Goal: Task Accomplishment & Management: Complete application form

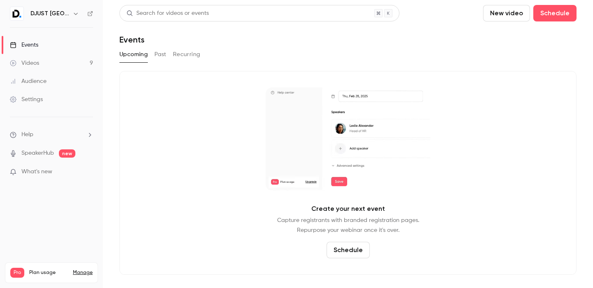
click at [511, 13] on button "New video" at bounding box center [506, 13] width 47 height 16
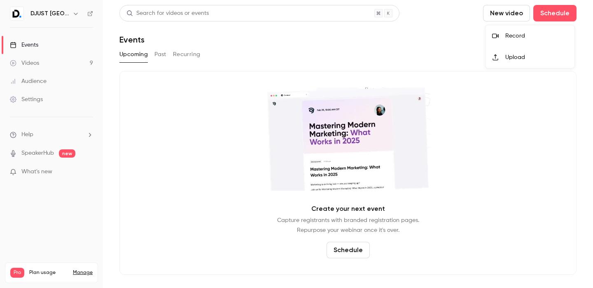
click at [368, 54] on div at bounding box center [296, 144] width 593 height 288
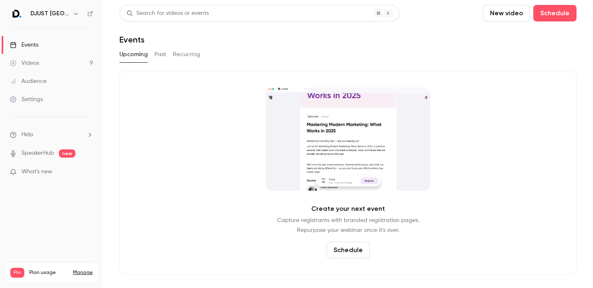
click at [274, 47] on div "Search for videos or events New video Schedule Events Upcoming Past Recurring C…" at bounding box center [347, 139] width 457 height 269
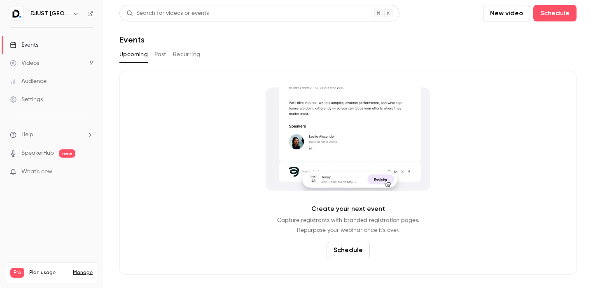
click at [350, 244] on button "Schedule" at bounding box center [348, 249] width 43 height 16
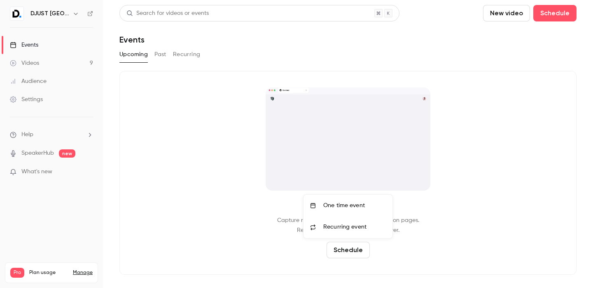
click at [342, 210] on li "One time event" at bounding box center [348, 204] width 89 height 21
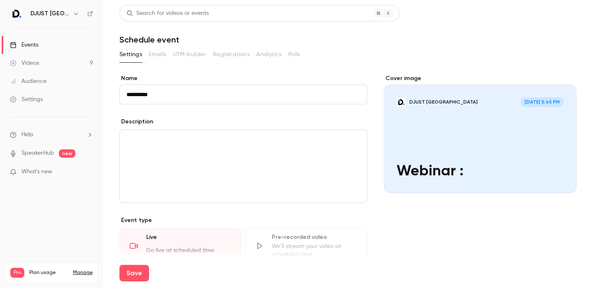
click at [178, 92] on input "*********" at bounding box center [243, 94] width 248 height 20
paste input "**********"
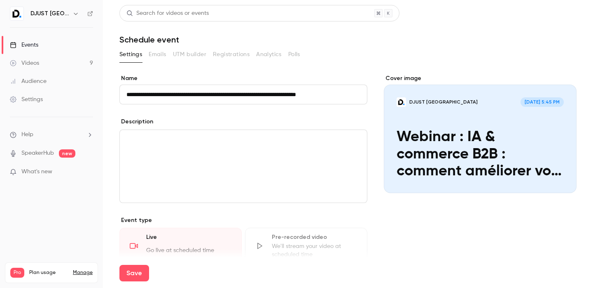
type input "**********"
click at [250, 145] on div "editor" at bounding box center [243, 166] width 247 height 73
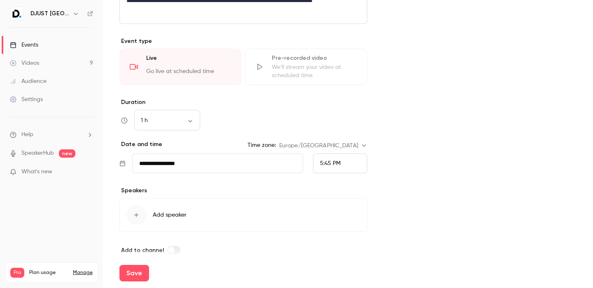
scroll to position [283, 0]
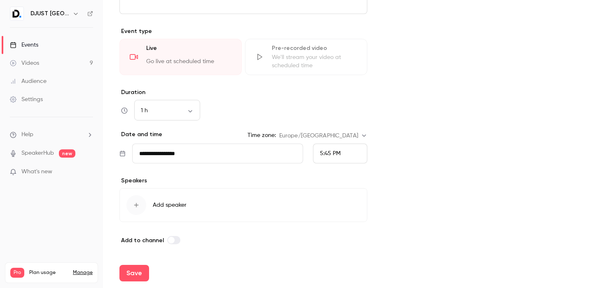
click at [215, 150] on input "**********" at bounding box center [217, 153] width 171 height 20
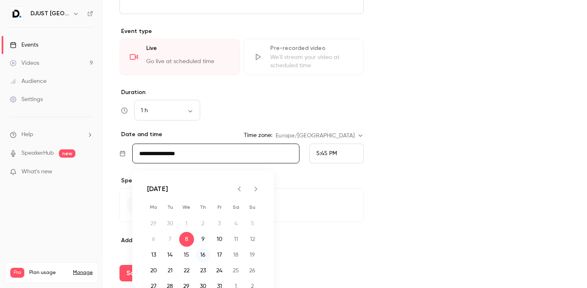
click at [201, 255] on button "16" at bounding box center [203, 254] width 15 height 15
type input "**********"
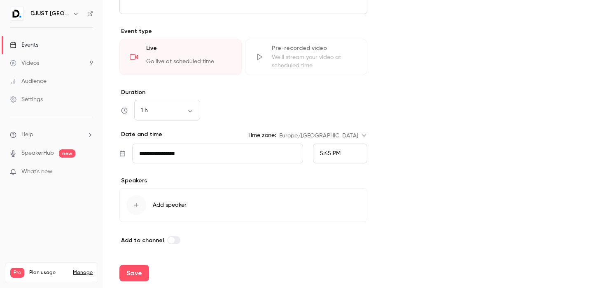
click at [329, 158] on div "5:45 PM" at bounding box center [340, 153] width 54 height 20
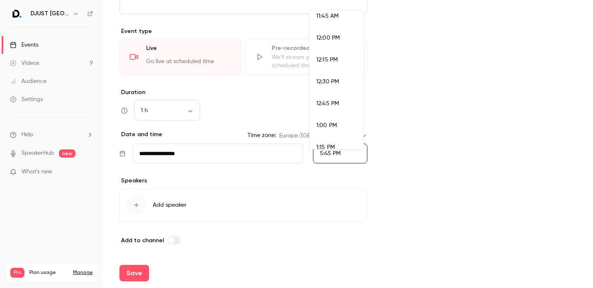
scroll to position [963, 0]
click at [326, 21] on span "11:00 AM" at bounding box center [327, 19] width 23 height 6
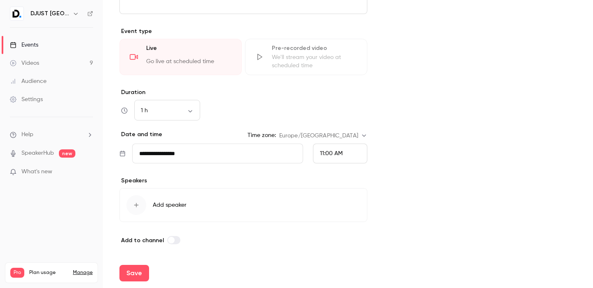
scroll to position [1492, 0]
click at [403, 35] on div "Cover image DJUST [GEOGRAPHIC_DATA] [DATE] 11:00 AM Webinar : IA & commerce B2B…" at bounding box center [480, 18] width 193 height 454
click at [179, 205] on span "Add speaker" at bounding box center [170, 205] width 34 height 8
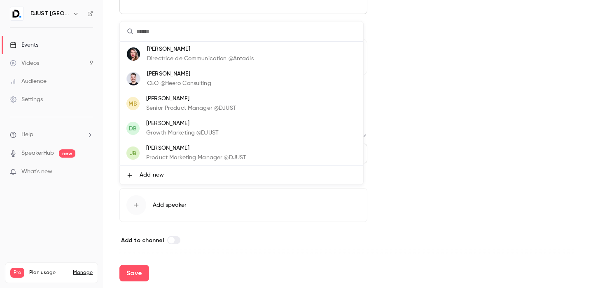
scroll to position [49, 0]
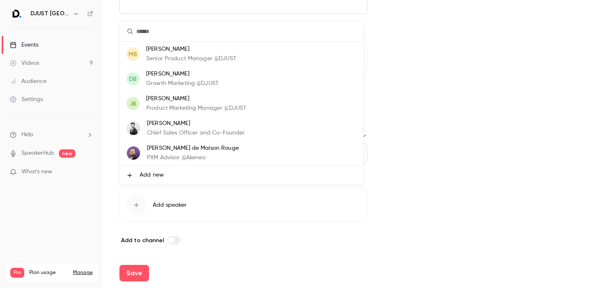
click at [146, 176] on span "Add new" at bounding box center [152, 175] width 24 height 9
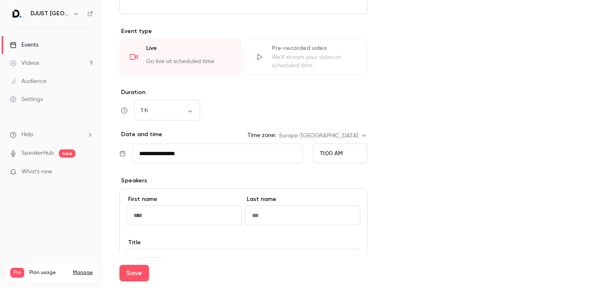
type input "*"
type input "****"
click at [288, 220] on input at bounding box center [302, 215] width 115 height 20
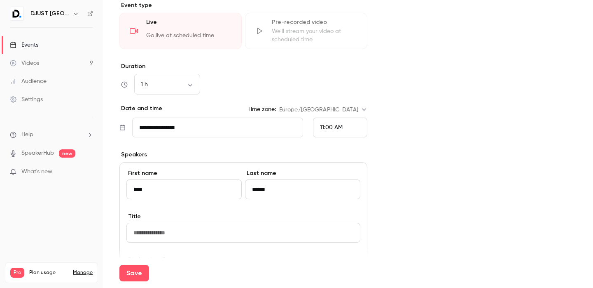
type input "******"
click at [226, 242] on input at bounding box center [243, 232] width 234 height 20
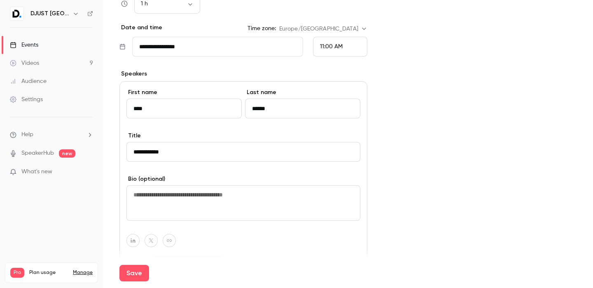
scroll to position [400, 0]
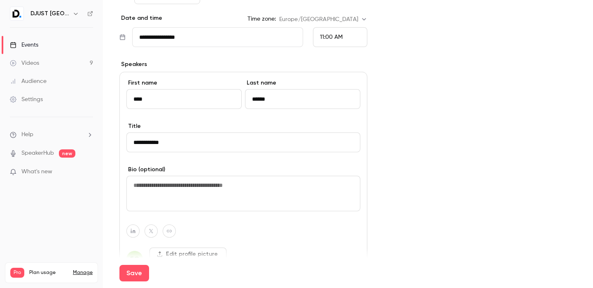
click at [163, 182] on textarea at bounding box center [243, 193] width 234 height 35
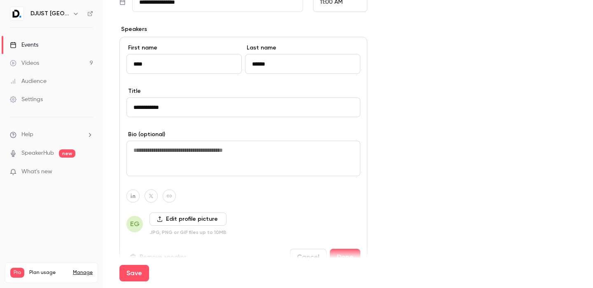
scroll to position [443, 0]
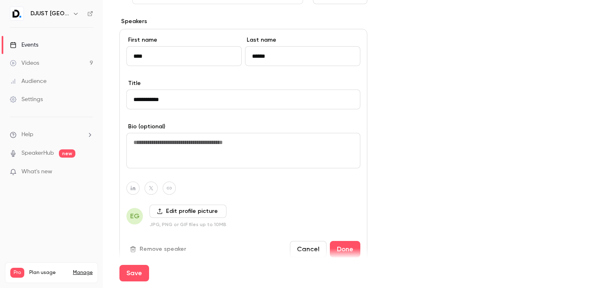
click at [186, 98] on input "**********" at bounding box center [243, 99] width 234 height 20
type input "**********"
click at [192, 208] on label "Edit profile picture" at bounding box center [188, 210] width 77 height 13
click at [0, 0] on input "Edit profile picture" at bounding box center [0, 0] width 0 height 0
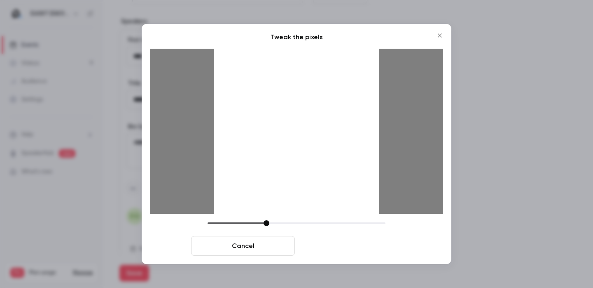
click at [339, 249] on button "Crop and save" at bounding box center [350, 246] width 104 height 20
click at [341, 242] on button "Crop and save" at bounding box center [350, 246] width 104 height 20
click at [357, 246] on button "Crop and save" at bounding box center [350, 246] width 104 height 20
click at [353, 237] on button "Crop and save" at bounding box center [350, 246] width 104 height 20
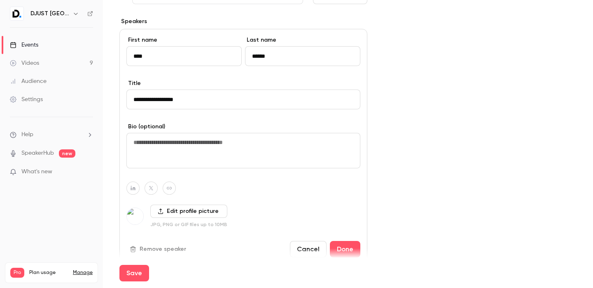
scroll to position [485, 0]
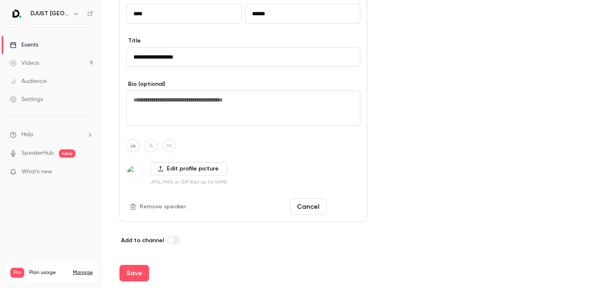
click at [338, 204] on button "Done" at bounding box center [345, 206] width 30 height 16
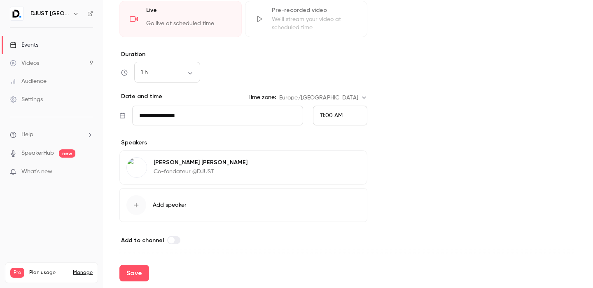
click at [171, 238] on span at bounding box center [171, 240] width 7 height 7
click at [155, 205] on span "Add speaker" at bounding box center [170, 205] width 34 height 8
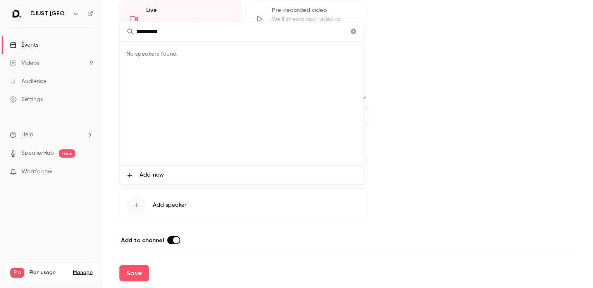
type input "**********"
click at [146, 173] on span "Add new" at bounding box center [152, 175] width 24 height 9
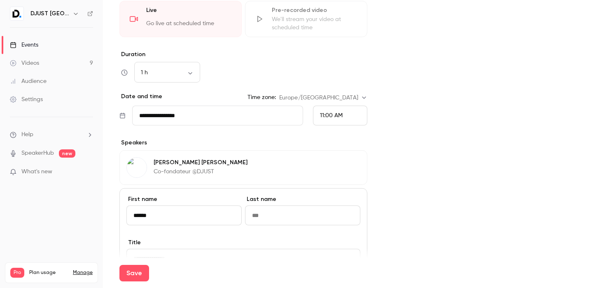
type input "******"
click at [281, 215] on input at bounding box center [302, 215] width 115 height 20
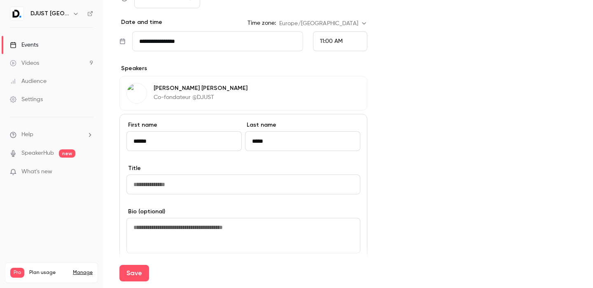
scroll to position [395, 0]
type input "*****"
click at [221, 175] on input at bounding box center [243, 185] width 234 height 20
click at [183, 188] on input at bounding box center [243, 185] width 234 height 20
paste input "**********"
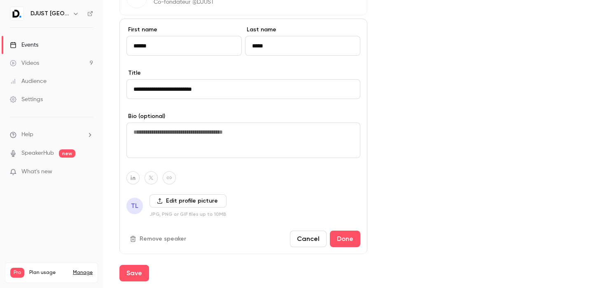
scroll to position [496, 0]
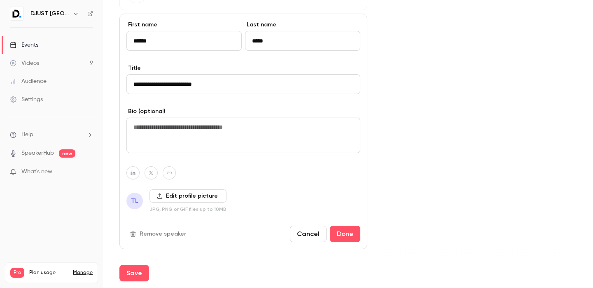
type input "**********"
click at [178, 199] on label "Edit profile picture" at bounding box center [188, 195] width 77 height 13
click at [0, 0] on input "Edit profile picture" at bounding box center [0, 0] width 0 height 0
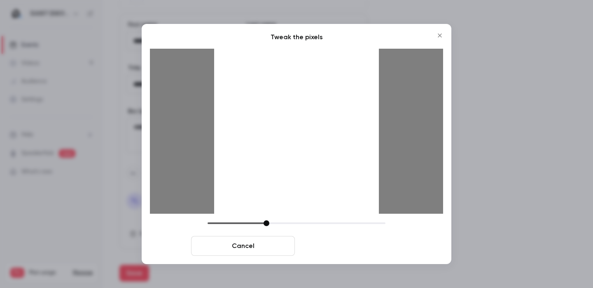
click at [334, 247] on button "Crop and save" at bounding box center [350, 246] width 104 height 20
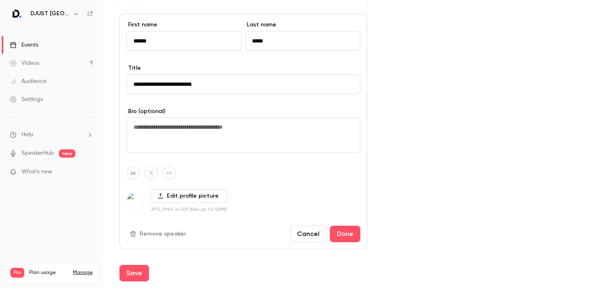
scroll to position [523, 0]
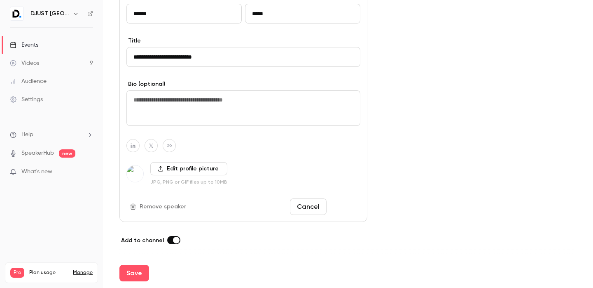
click at [338, 204] on button "Done" at bounding box center [345, 206] width 30 height 16
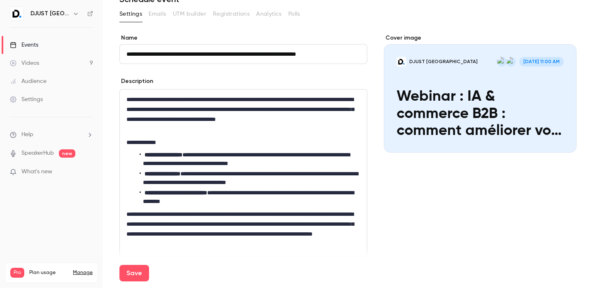
scroll to position [0, 0]
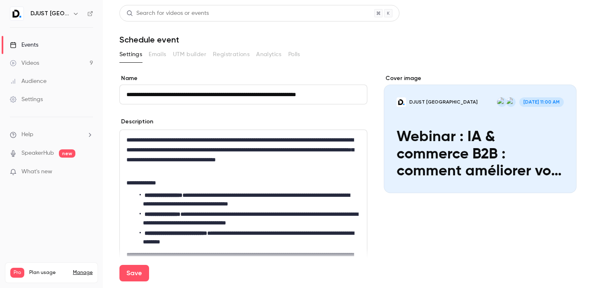
click at [454, 110] on div "Cover image" at bounding box center [480, 133] width 193 height 119
click at [0, 0] on input "DJUST France [DATE] 11:00 AM Webinar : IA & commerce B2B : comment améliorer vo…" at bounding box center [0, 0] width 0 height 0
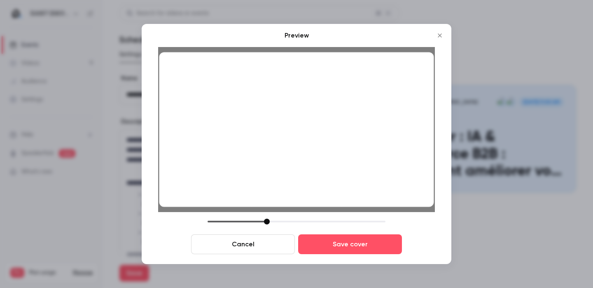
click at [267, 222] on div at bounding box center [267, 221] width 6 height 6
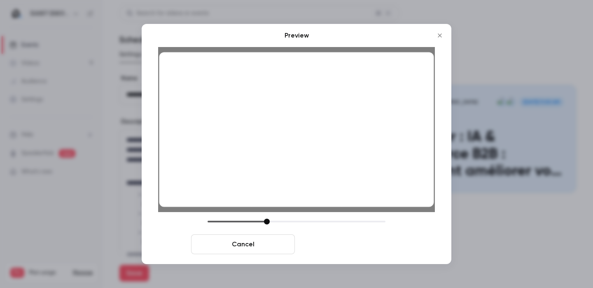
click at [339, 247] on button "Save cover" at bounding box center [350, 244] width 104 height 20
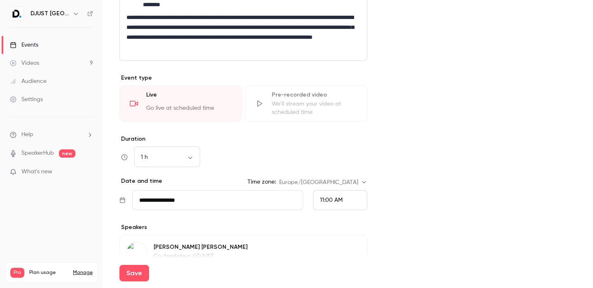
scroll to position [359, 0]
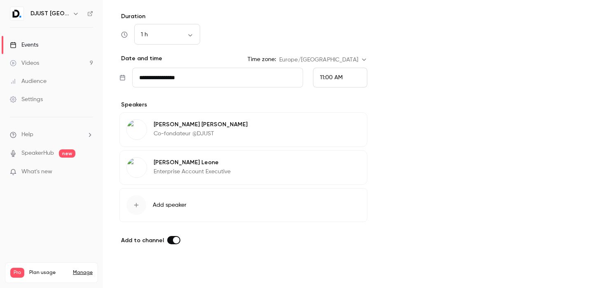
click at [139, 273] on button "Save" at bounding box center [134, 273] width 30 height 16
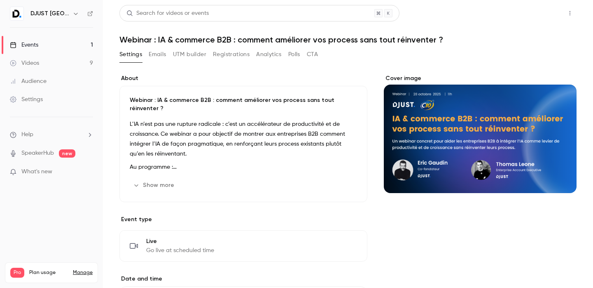
click at [527, 21] on button "Share" at bounding box center [541, 13] width 33 height 16
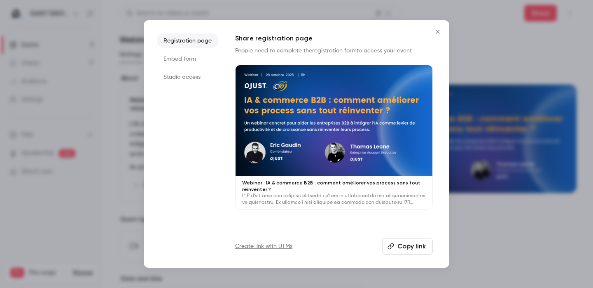
click at [413, 246] on button "Copy link" at bounding box center [407, 246] width 51 height 16
click at [437, 30] on icon "Close" at bounding box center [438, 31] width 10 height 7
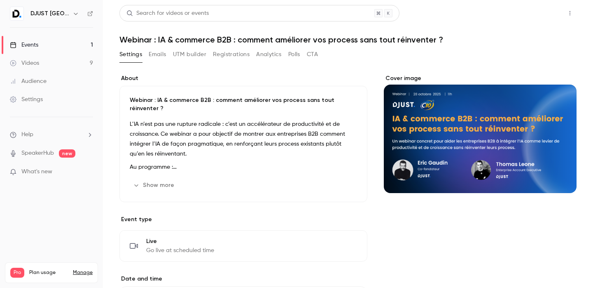
click at [541, 12] on button "Share" at bounding box center [541, 13] width 33 height 16
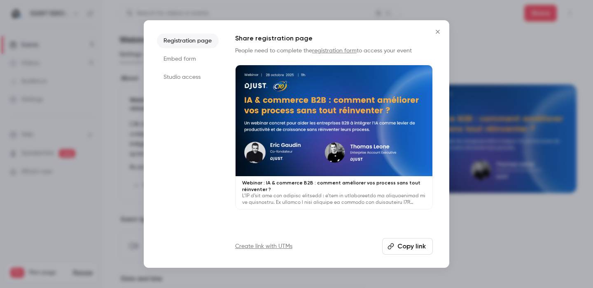
click at [410, 248] on button "Copy link" at bounding box center [407, 246] width 51 height 16
click at [438, 31] on icon "Close" at bounding box center [438, 32] width 4 height 4
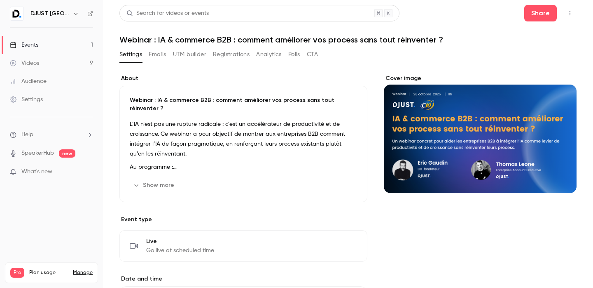
click at [557, 175] on icon "Cover image" at bounding box center [561, 178] width 9 height 7
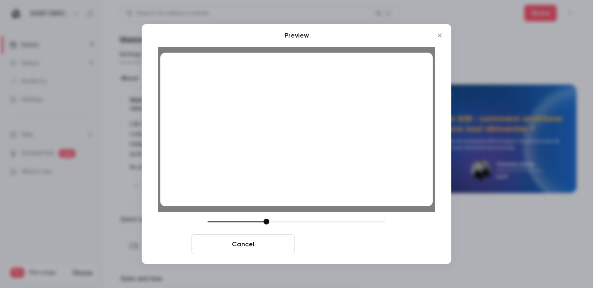
click at [372, 248] on button "Save cover" at bounding box center [350, 244] width 104 height 20
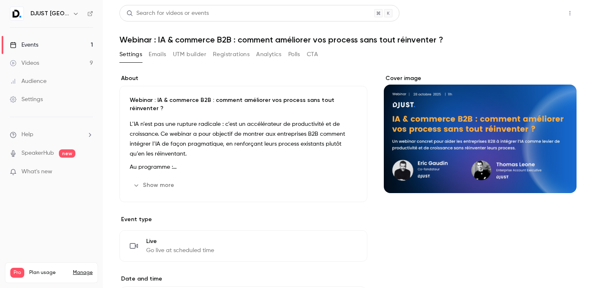
click at [536, 11] on button "Share" at bounding box center [541, 13] width 33 height 16
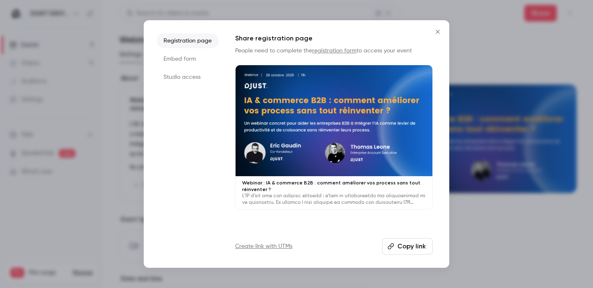
click at [399, 249] on button "Copy link" at bounding box center [407, 246] width 51 height 16
click at [417, 240] on button "Copy link" at bounding box center [407, 246] width 51 height 16
click at [437, 29] on icon "Close" at bounding box center [438, 31] width 10 height 7
